Goal: Task Accomplishment & Management: Manage account settings

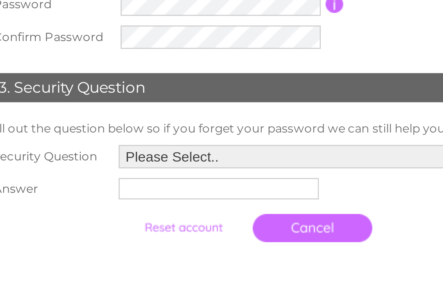
scroll to position [71, 0]
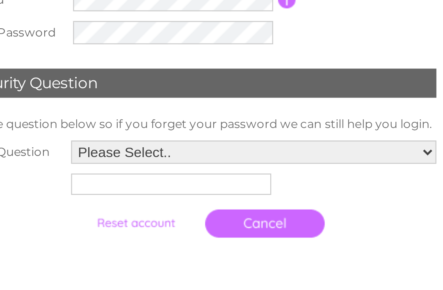
click at [174, 245] on input "submit" at bounding box center [199, 250] width 50 height 11
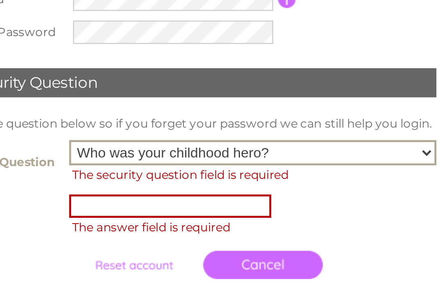
click at [179, 215] on select "Please Select.. In what town or city was your first job? In what town or city d…" at bounding box center [248, 220] width 155 height 11
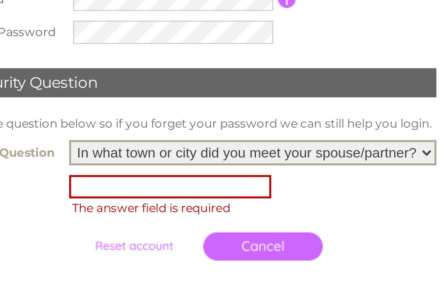
click at [179, 215] on select "Please Select.. In what town or city was your first job? In what town or city d…" at bounding box center [248, 220] width 155 height 11
select select "4"
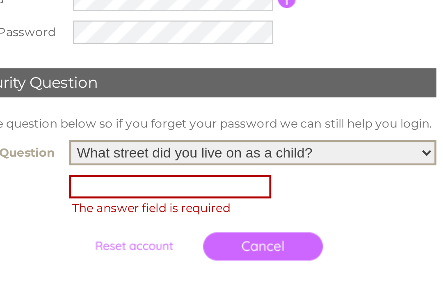
click at [171, 230] on input "text" at bounding box center [213, 235] width 85 height 10
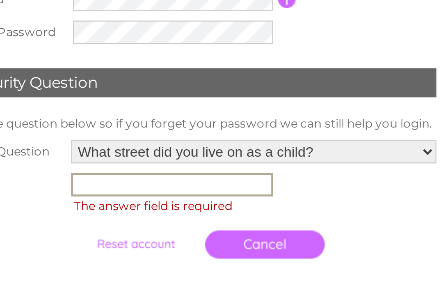
scroll to position [71, 0]
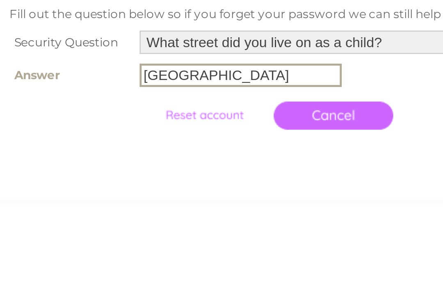
type input "Manchester"
click at [174, 246] on input "submit" at bounding box center [199, 251] width 50 height 11
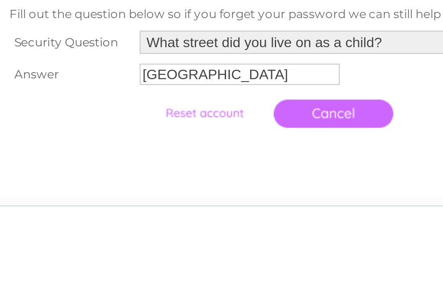
click at [174, 245] on input "submit" at bounding box center [199, 250] width 50 height 11
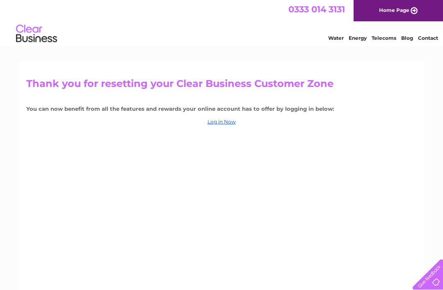
click at [217, 120] on link "Log in Now" at bounding box center [222, 122] width 28 height 6
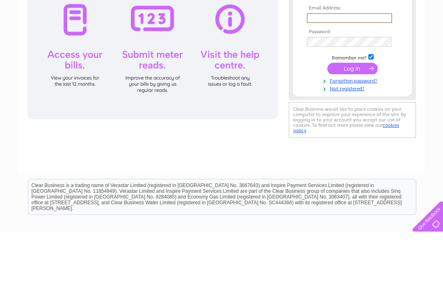
click at [367, 76] on input "text" at bounding box center [349, 76] width 85 height 10
click at [313, 72] on input "text" at bounding box center [349, 76] width 85 height 10
type input "welcome2u@live.co.uk"
click at [352, 127] on input "submit" at bounding box center [352, 126] width 50 height 11
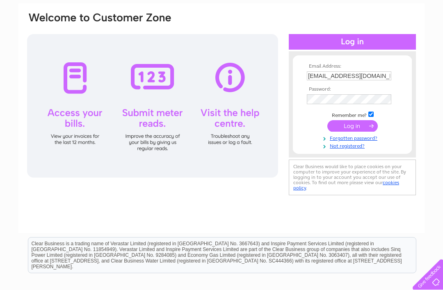
click at [355, 128] on input "submit" at bounding box center [352, 125] width 50 height 11
click at [357, 127] on input "submit" at bounding box center [352, 125] width 50 height 11
click at [346, 127] on input "submit" at bounding box center [352, 125] width 50 height 11
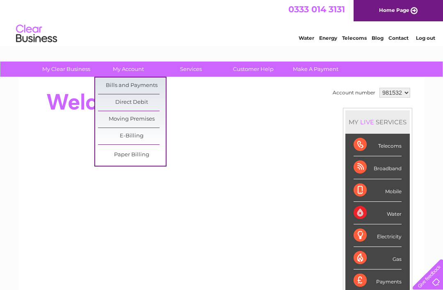
click at [115, 130] on link "E-Billing" at bounding box center [132, 136] width 68 height 16
click at [119, 135] on link "E-Billing" at bounding box center [132, 136] width 68 height 16
click at [438, 162] on div "My Clear Business Login Details My Details My Preferences Link Account My Accou…" at bounding box center [221, 292] width 443 height 461
click at [120, 131] on link "E-Billing" at bounding box center [132, 136] width 68 height 16
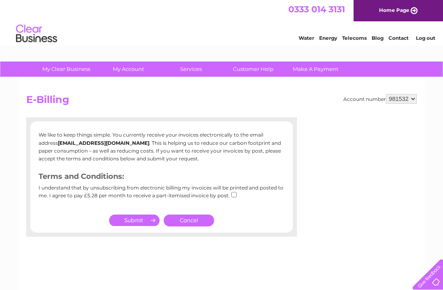
click at [227, 193] on div "I understand that by unsubscribing from electronic billing my invoices will be …" at bounding box center [162, 194] width 246 height 19
click at [231, 193] on input "checkbox" at bounding box center [233, 194] width 5 height 5
checkbox input "true"
click at [124, 235] on div at bounding box center [161, 233] width 271 height 8
click at [130, 222] on input "submit" at bounding box center [134, 220] width 50 height 11
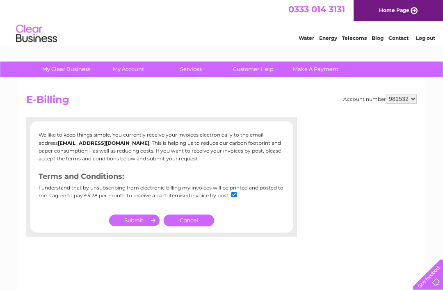
click at [129, 218] on input "submit" at bounding box center [134, 220] width 50 height 11
click at [129, 219] on input "submit" at bounding box center [134, 220] width 50 height 11
click at [131, 223] on input "submit" at bounding box center [134, 220] width 50 height 11
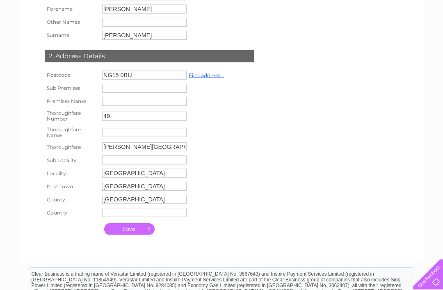
scroll to position [163, 0]
click at [123, 234] on input "submit" at bounding box center [129, 228] width 50 height 11
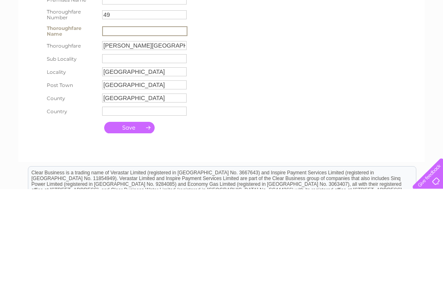
click at [130, 223] on input "submit" at bounding box center [129, 228] width 50 height 11
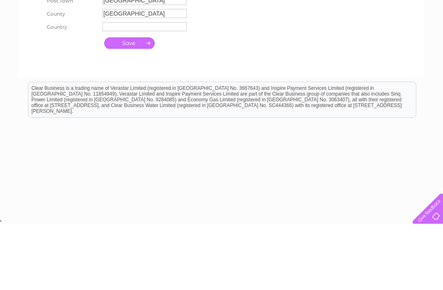
type input "49"
click at [127, 103] on input "submit" at bounding box center [129, 108] width 50 height 11
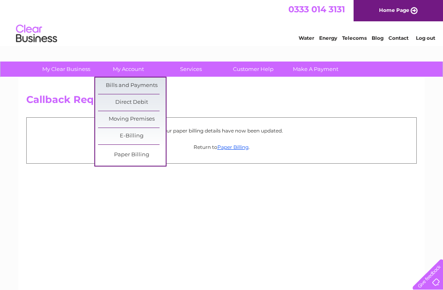
click at [117, 133] on link "E-Billing" at bounding box center [132, 136] width 68 height 16
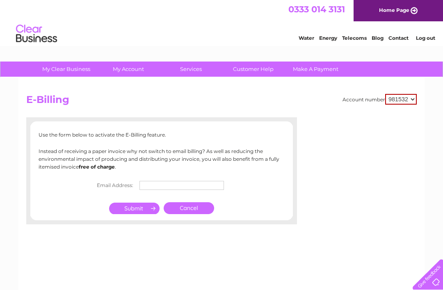
click at [159, 185] on input "text" at bounding box center [182, 185] width 85 height 9
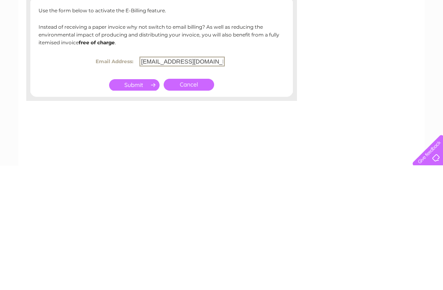
type input "Welcome2u@live.co.uk"
click at [129, 204] on input "submit" at bounding box center [134, 209] width 50 height 11
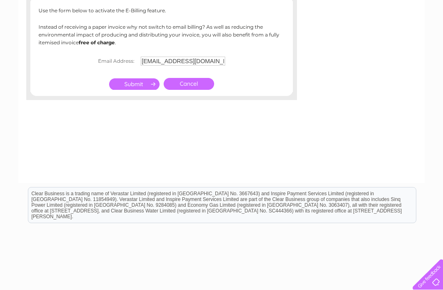
click at [127, 86] on input "submit" at bounding box center [134, 83] width 50 height 11
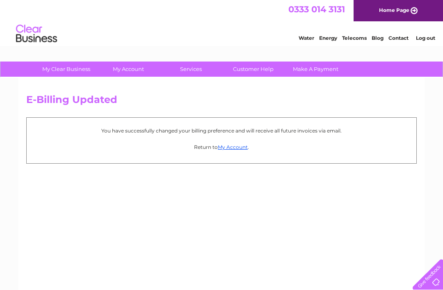
click at [229, 146] on link "My Account" at bounding box center [233, 147] width 30 height 6
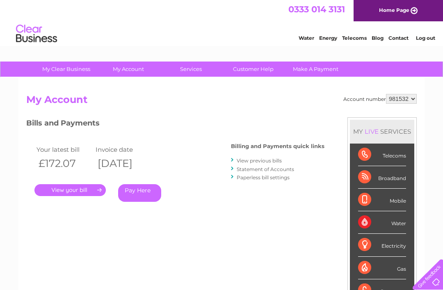
click at [57, 189] on link "." at bounding box center [69, 190] width 71 height 12
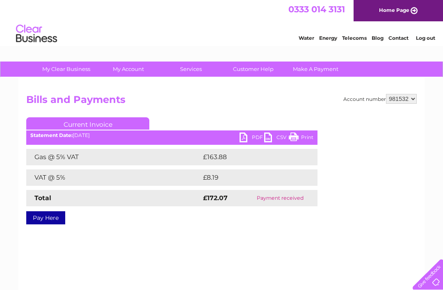
click at [252, 136] on link "PDF" at bounding box center [252, 139] width 25 height 12
click at [258, 137] on link "PDF" at bounding box center [252, 139] width 25 height 12
click at [295, 134] on link "Print" at bounding box center [301, 139] width 25 height 12
click at [53, 134] on b "Statement Date:" at bounding box center [51, 135] width 42 height 6
click at [87, 135] on div "Statement Date: 11/08/2025" at bounding box center [171, 136] width 291 height 6
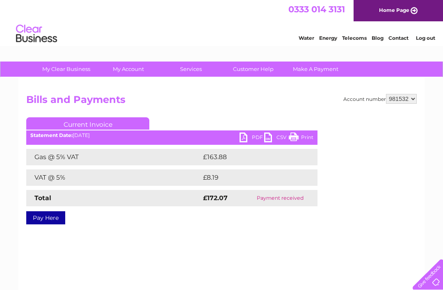
click at [86, 128] on link "Current Invoice" at bounding box center [87, 123] width 123 height 12
click at [89, 138] on div "PDF CSV Print Statement Date: 11/08/2025" at bounding box center [171, 139] width 291 height 12
click at [82, 138] on div "PDF CSV Print Statement Date: 11/08/2025" at bounding box center [171, 139] width 291 height 12
click at [89, 134] on div "Statement Date: 11/08/2025" at bounding box center [171, 136] width 291 height 6
click at [45, 137] on b "Statement Date:" at bounding box center [51, 135] width 42 height 6
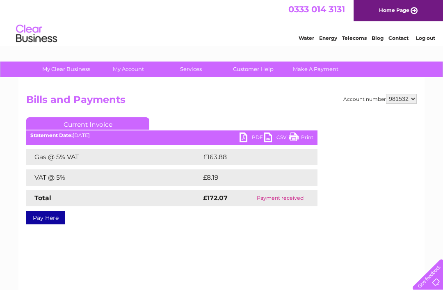
click at [83, 134] on div "Statement Date: 11/08/2025" at bounding box center [171, 136] width 291 height 6
click at [87, 121] on link "Current Invoice" at bounding box center [87, 123] width 123 height 12
click at [83, 125] on link "Current Invoice" at bounding box center [87, 123] width 123 height 12
click at [87, 135] on div "Statement Date: 11/08/2025" at bounding box center [171, 136] width 291 height 6
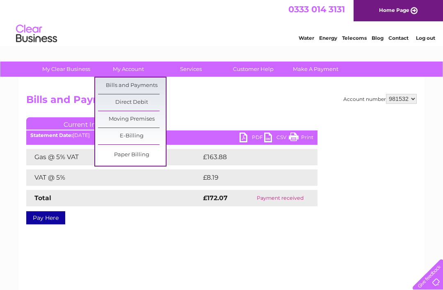
click at [131, 228] on div "Account number 981532 Bills and Payments Current Invoice PDF CSV Print £163.88" at bounding box center [221, 193] width 406 height 230
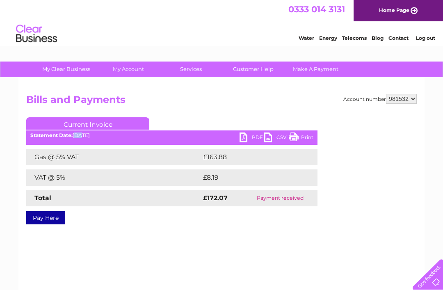
click at [93, 129] on link "Current Invoice" at bounding box center [87, 123] width 123 height 12
click at [139, 249] on div "Account number 981532 Bills and Payments Current Invoice PDF CSV Print £163.88" at bounding box center [221, 193] width 406 height 230
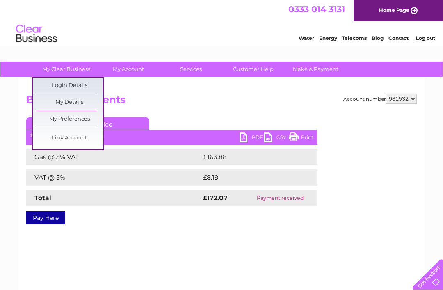
click at [59, 103] on link "My Details" at bounding box center [70, 102] width 68 height 16
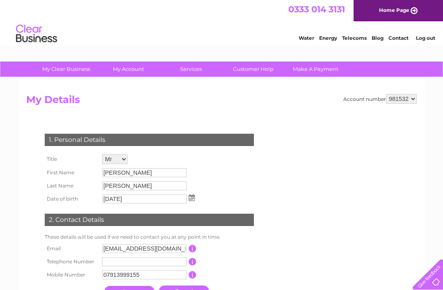
click at [136, 105] on h2 "My Details" at bounding box center [221, 102] width 391 height 16
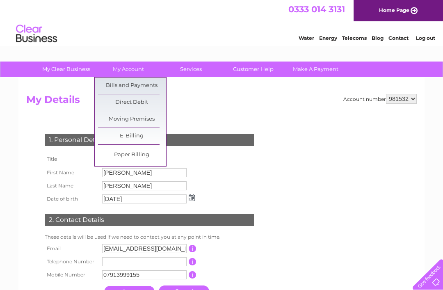
click at [117, 135] on link "E-Billing" at bounding box center [132, 136] width 68 height 16
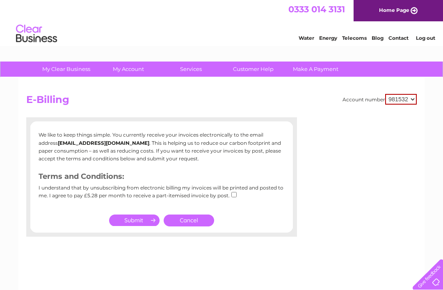
click at [184, 220] on link "Cancel" at bounding box center [189, 221] width 50 height 12
click at [184, 217] on link "Cancel" at bounding box center [189, 221] width 50 height 12
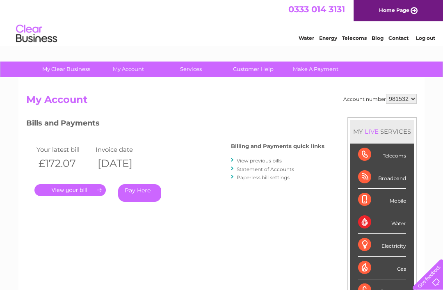
click at [130, 158] on th "[DATE]" at bounding box center [123, 163] width 59 height 17
click at [136, 155] on th "[DATE]" at bounding box center [123, 163] width 59 height 17
click at [66, 188] on link "." at bounding box center [69, 190] width 71 height 12
click at [251, 160] on link "View previous bills" at bounding box center [259, 161] width 45 height 6
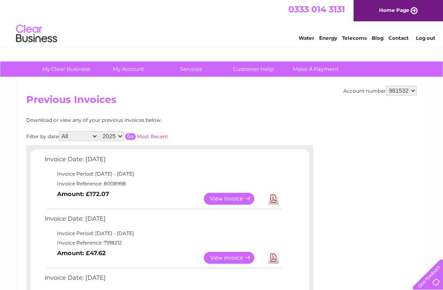
click at [223, 253] on link "View" at bounding box center [234, 258] width 60 height 12
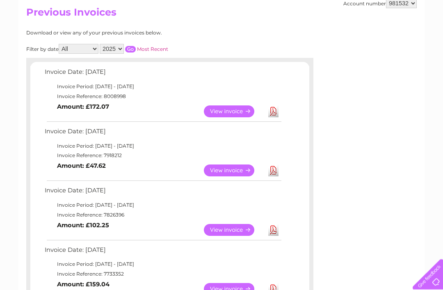
scroll to position [87, 0]
click at [226, 229] on link "View" at bounding box center [234, 230] width 60 height 12
click at [226, 224] on link "View" at bounding box center [234, 230] width 60 height 12
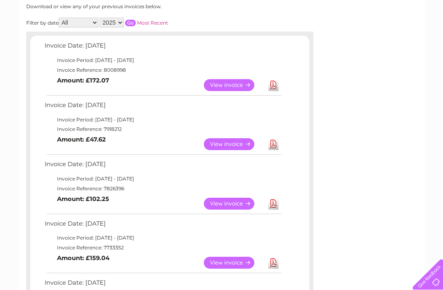
click at [224, 202] on link "View" at bounding box center [234, 204] width 60 height 12
click at [230, 198] on link "View" at bounding box center [234, 204] width 60 height 12
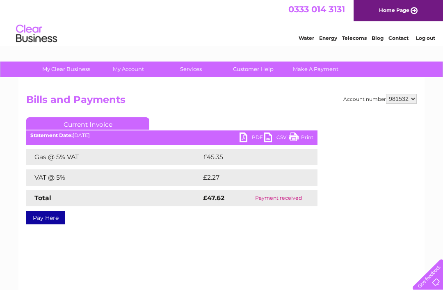
click at [249, 136] on link "PDF" at bounding box center [252, 139] width 25 height 12
